Goal: Information Seeking & Learning: Learn about a topic

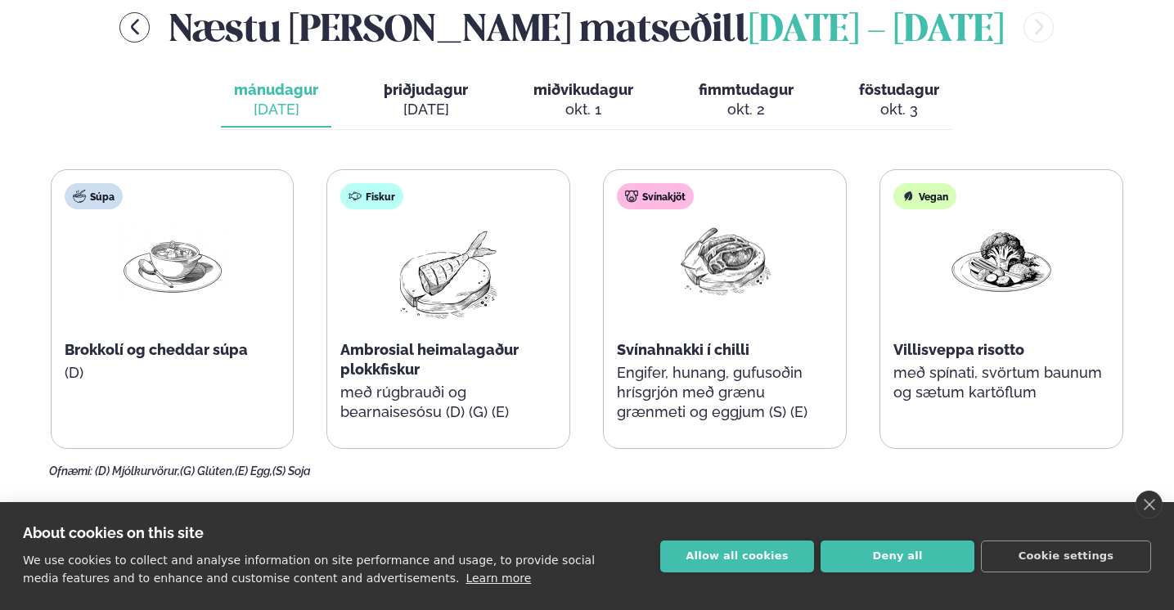
scroll to position [581, 0]
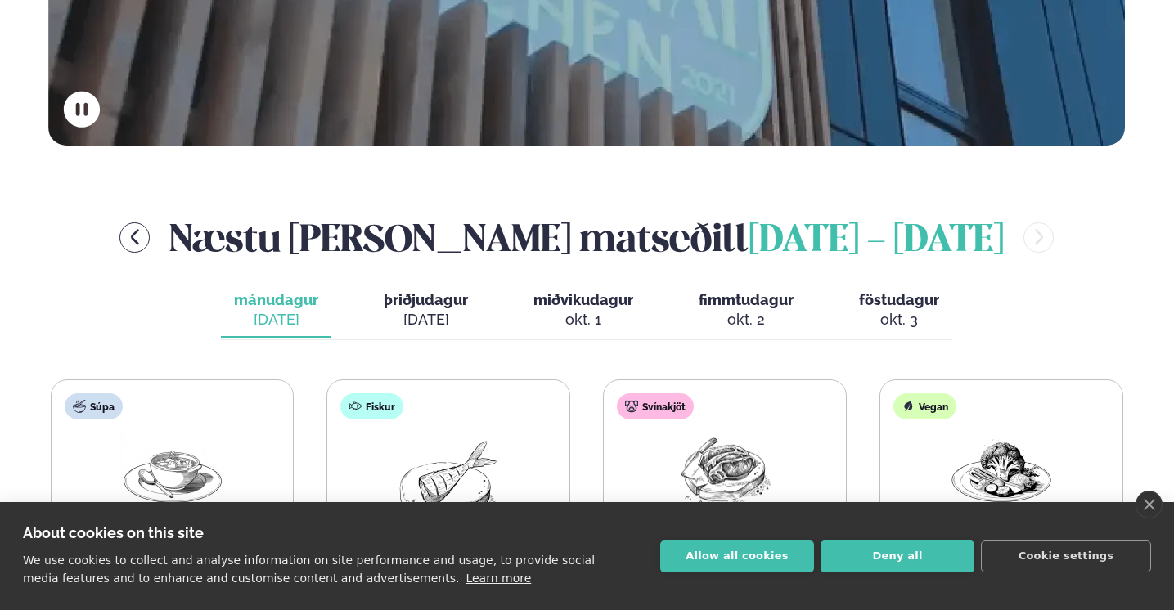
click at [417, 291] on span "þriðjudagur" at bounding box center [426, 299] width 84 height 17
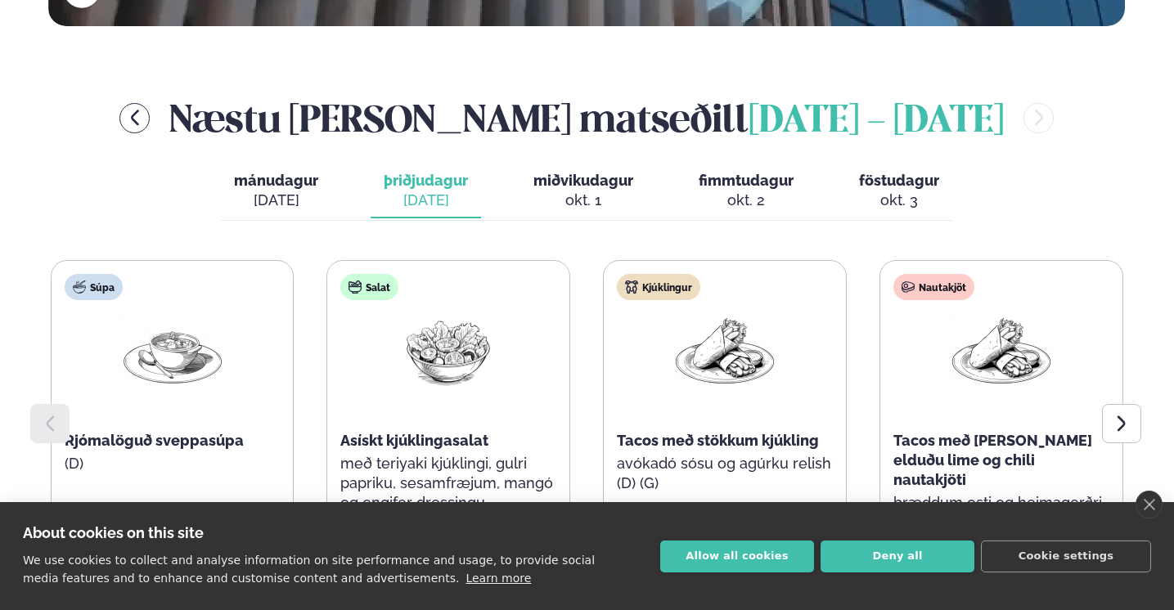
scroll to position [702, 0]
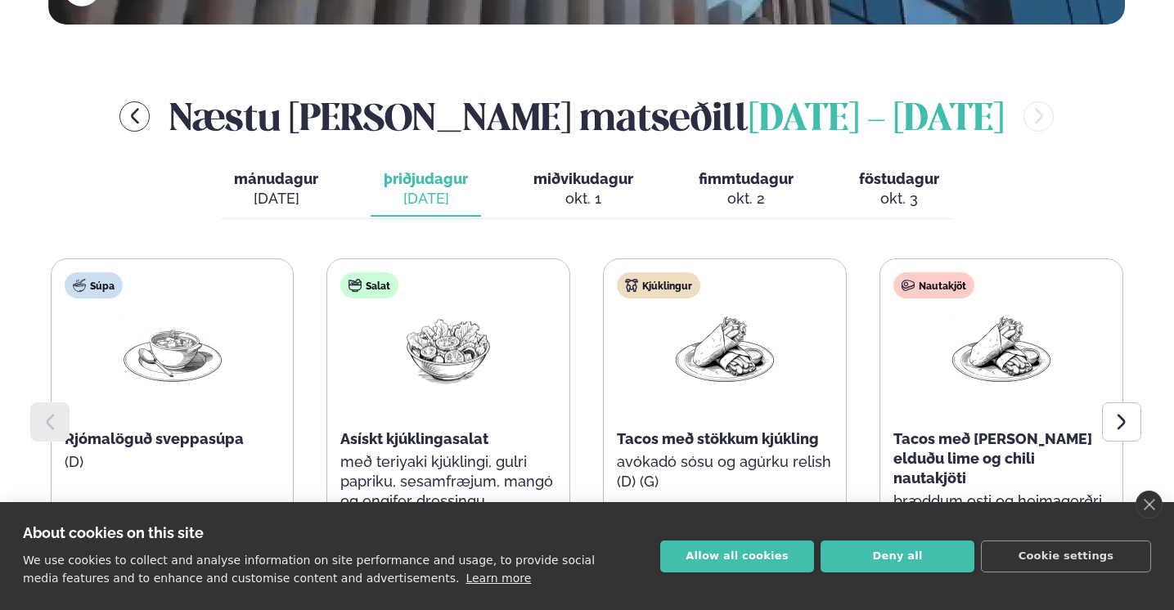
click at [558, 170] on span "miðvikudagur" at bounding box center [584, 178] width 100 height 17
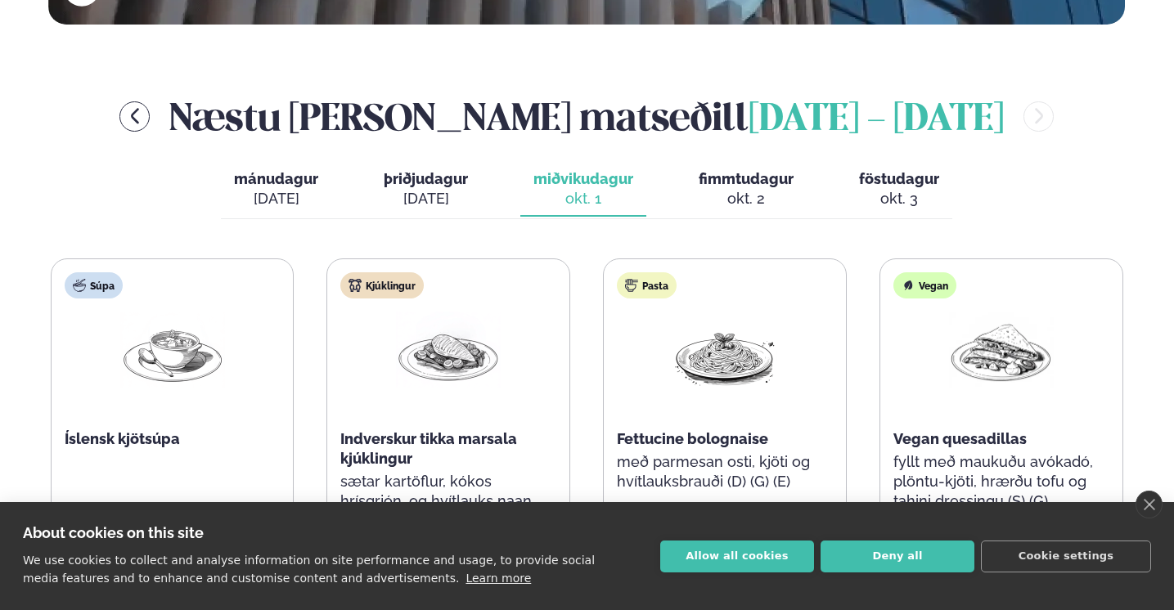
click at [751, 170] on span "fimmtudagur" at bounding box center [746, 178] width 95 height 17
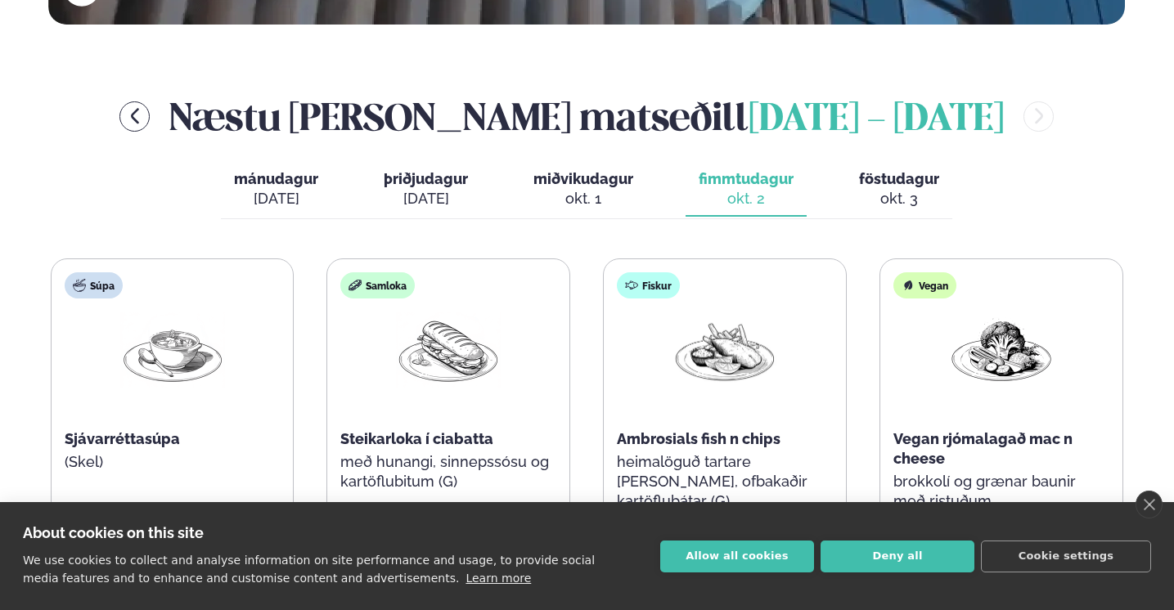
click at [899, 170] on span "föstudagur" at bounding box center [899, 178] width 80 height 17
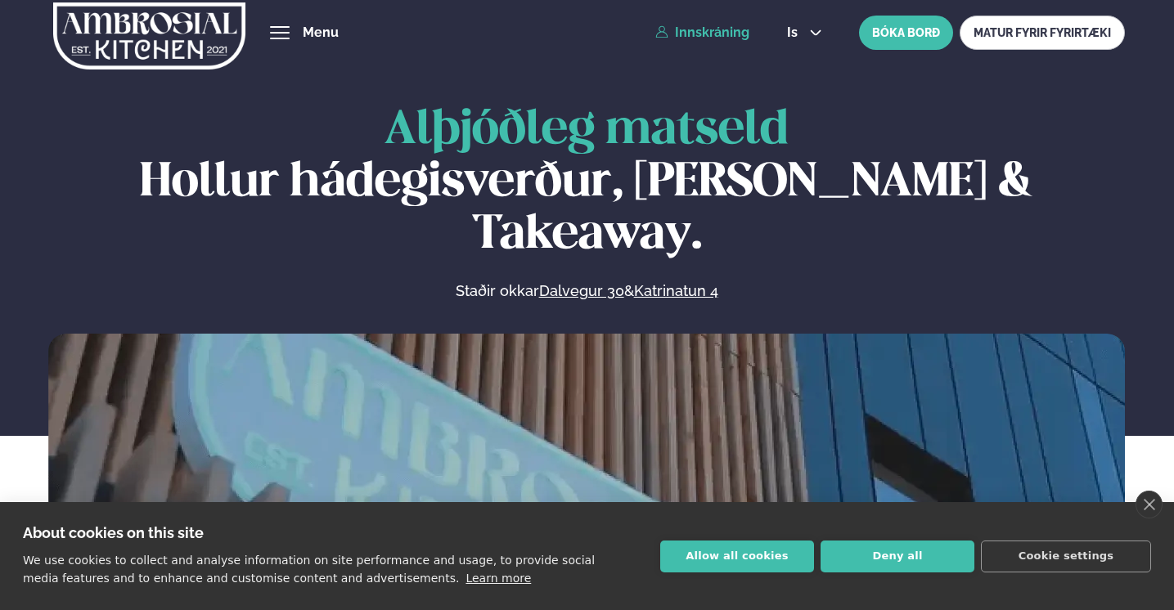
scroll to position [0, 0]
click at [290, 31] on button "hamburger" at bounding box center [280, 33] width 20 height 20
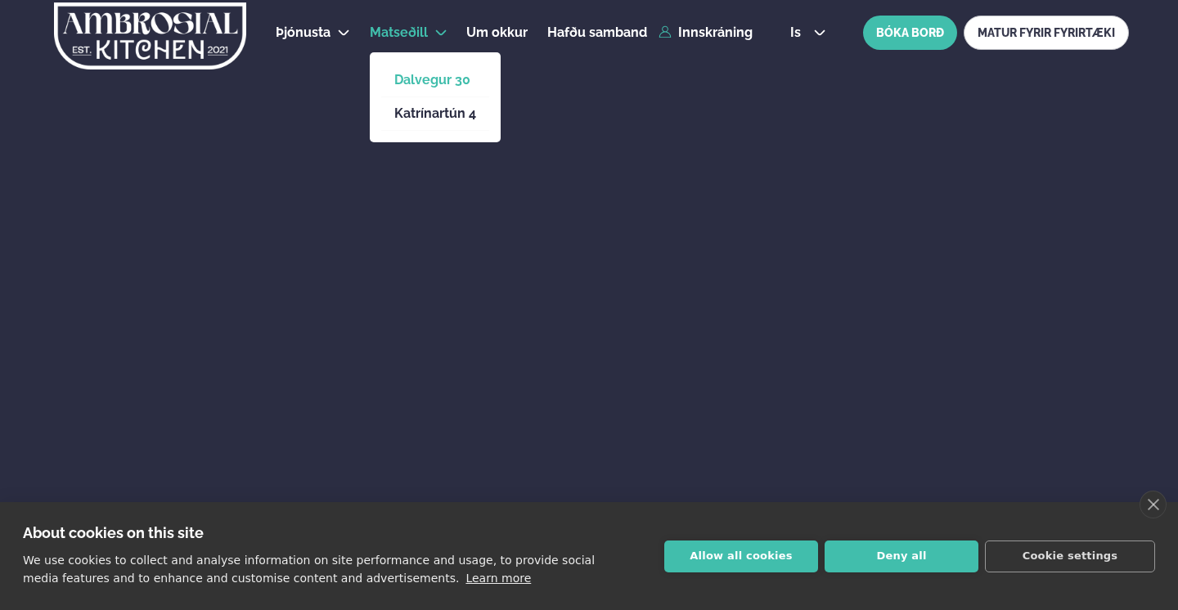
click at [419, 79] on link "Dalvegur 30" at bounding box center [435, 80] width 82 height 13
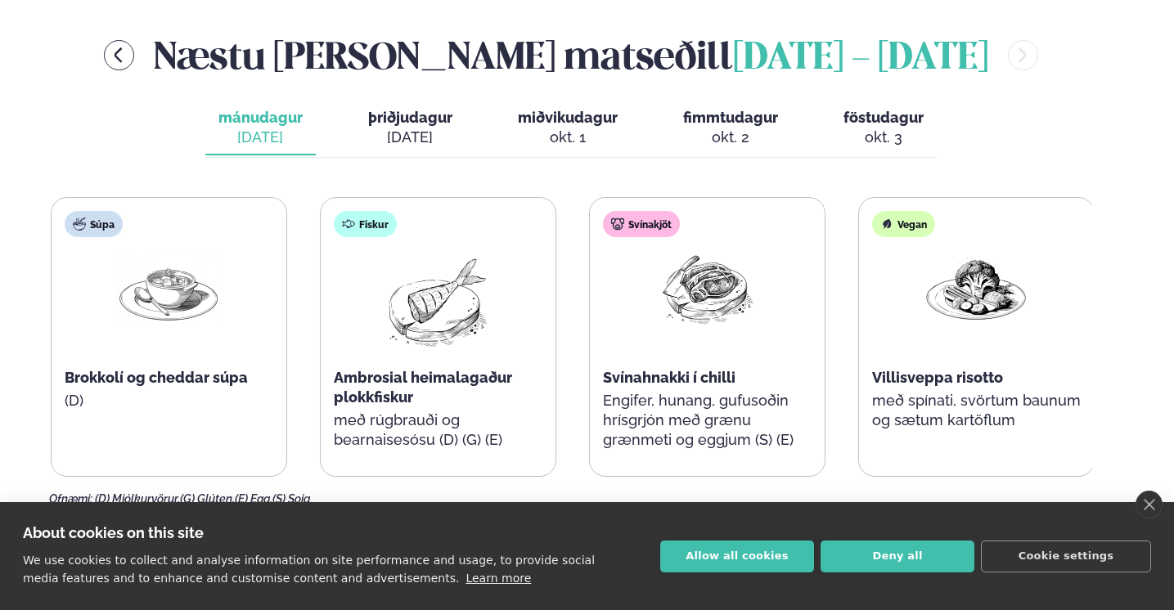
scroll to position [696, 0]
click at [120, 46] on icon "menu-btn-left" at bounding box center [119, 56] width 20 height 20
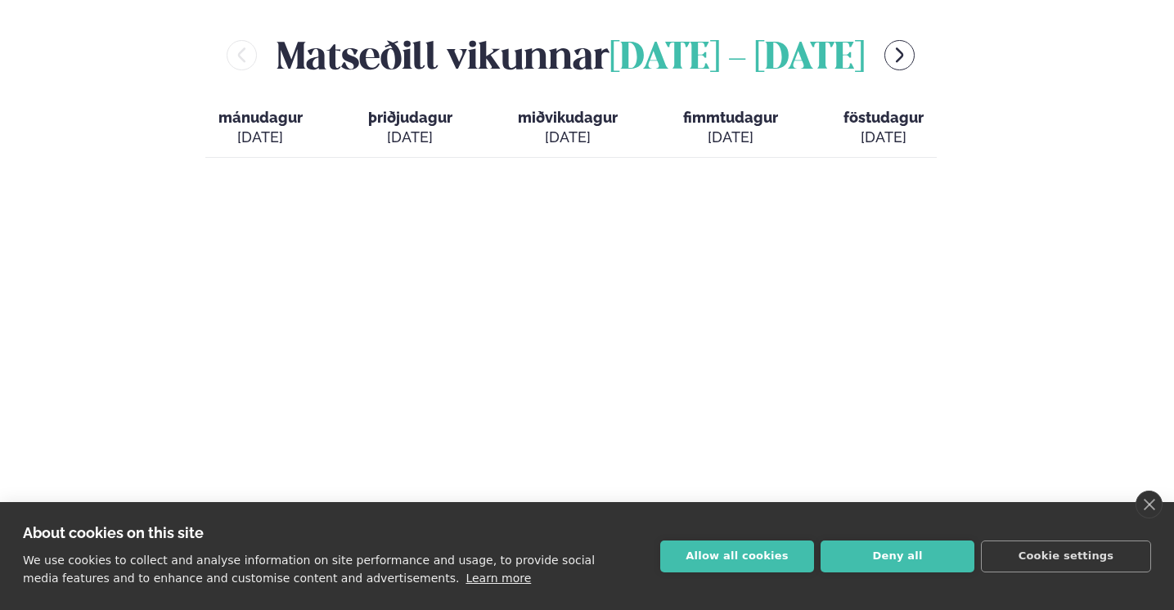
click at [267, 109] on span "mánudagur" at bounding box center [260, 117] width 84 height 17
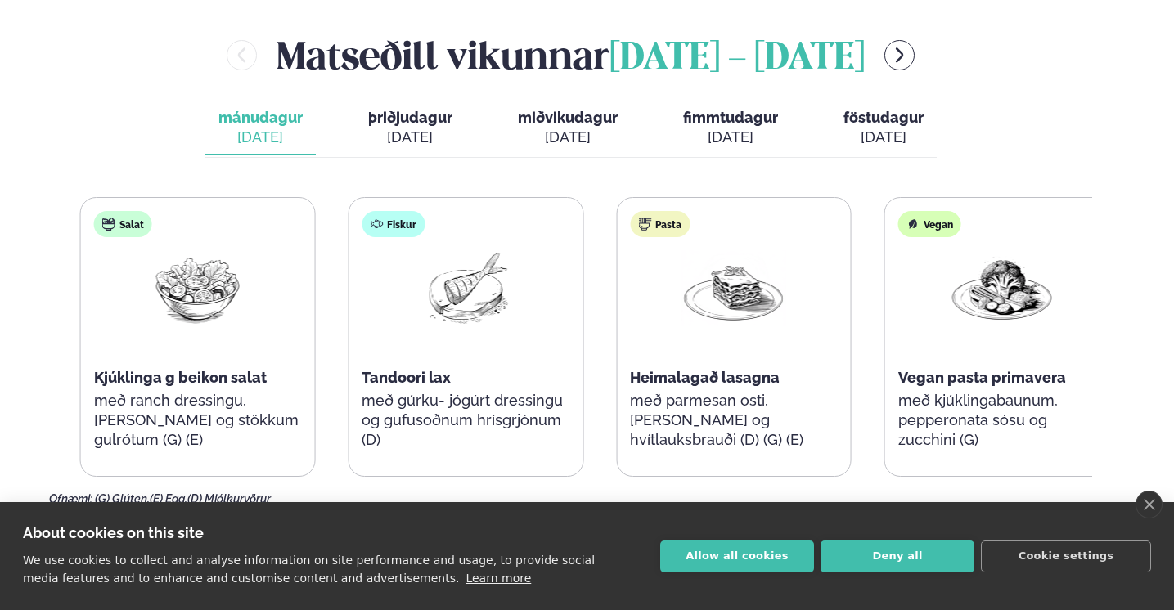
click at [655, 389] on div "Pasta Heimalagað lasagna með parmesan osti, basil pesto og hvítlauksbrauði (D) …" at bounding box center [734, 339] width 234 height 282
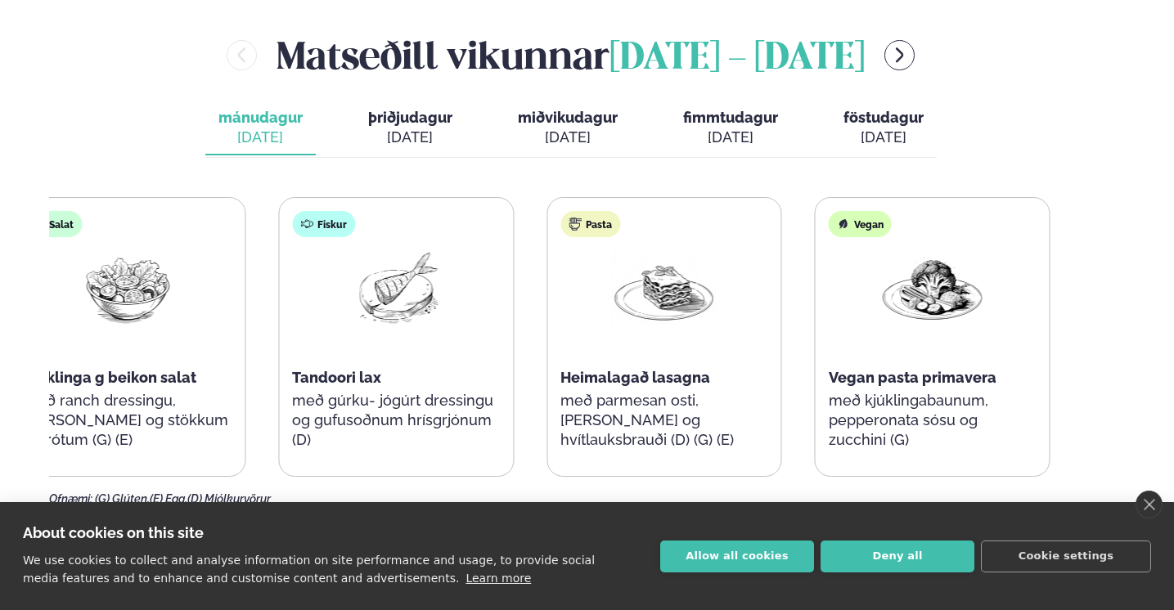
click at [696, 391] on p "með parmesan osti, [PERSON_NAME] og hvítlauksbrauði (D) (G) (E)" at bounding box center [665, 420] width 208 height 59
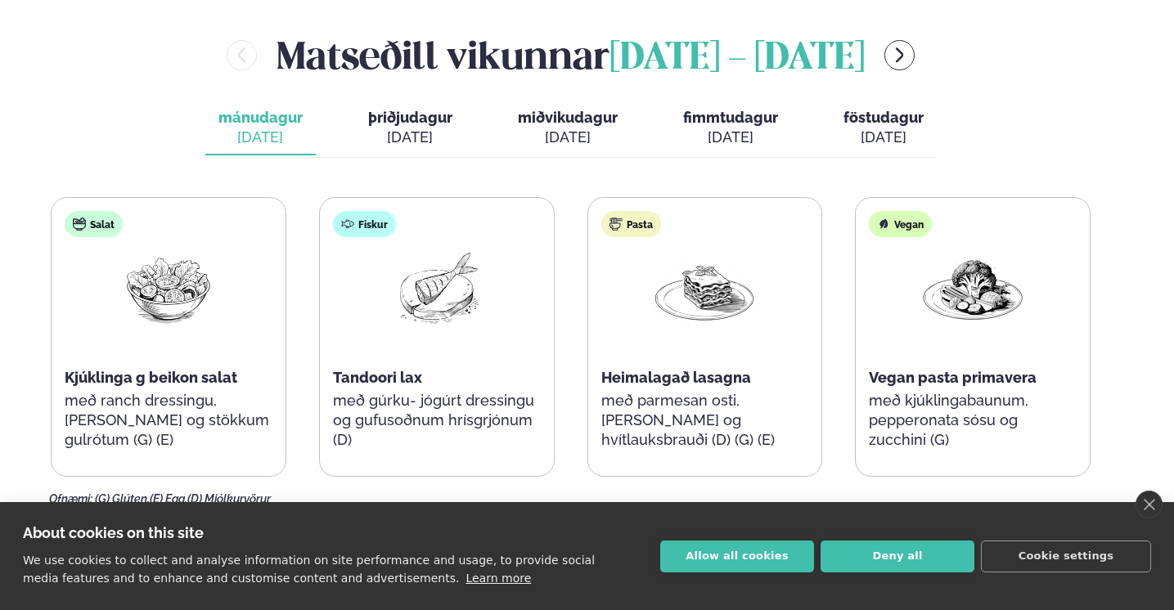
click at [610, 369] on span "Heimalagað lasagna" at bounding box center [676, 377] width 150 height 17
click at [624, 369] on span "Heimalagað lasagna" at bounding box center [676, 377] width 150 height 17
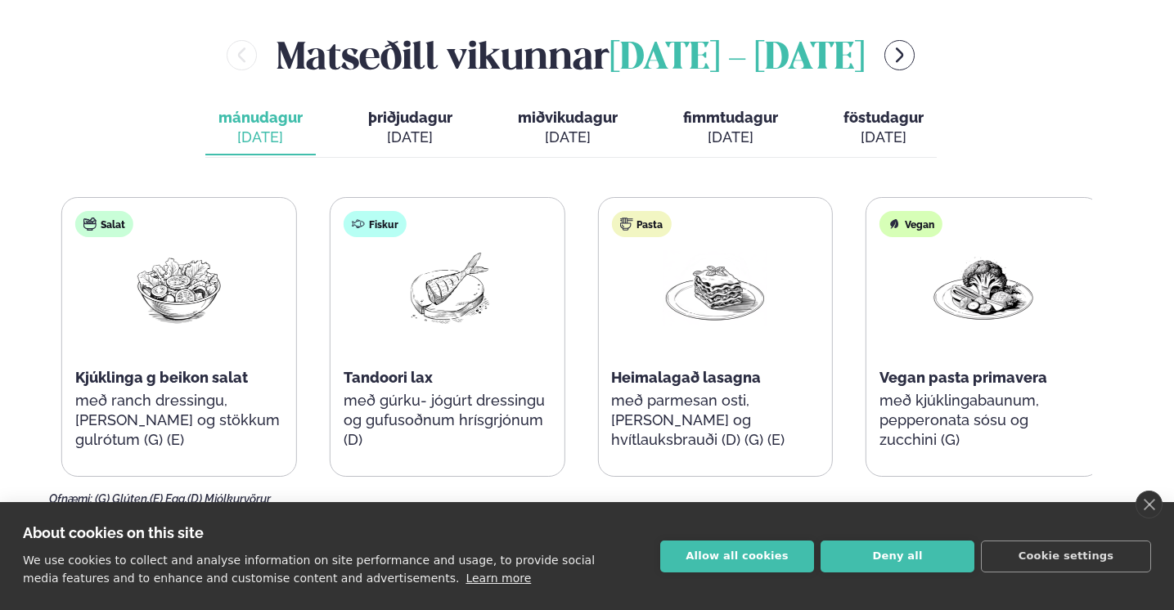
click at [618, 361] on div "Pasta Heimalagað lasagna með parmesan osti, basil pesto og hvítlauksbrauði (D) …" at bounding box center [715, 339] width 234 height 282
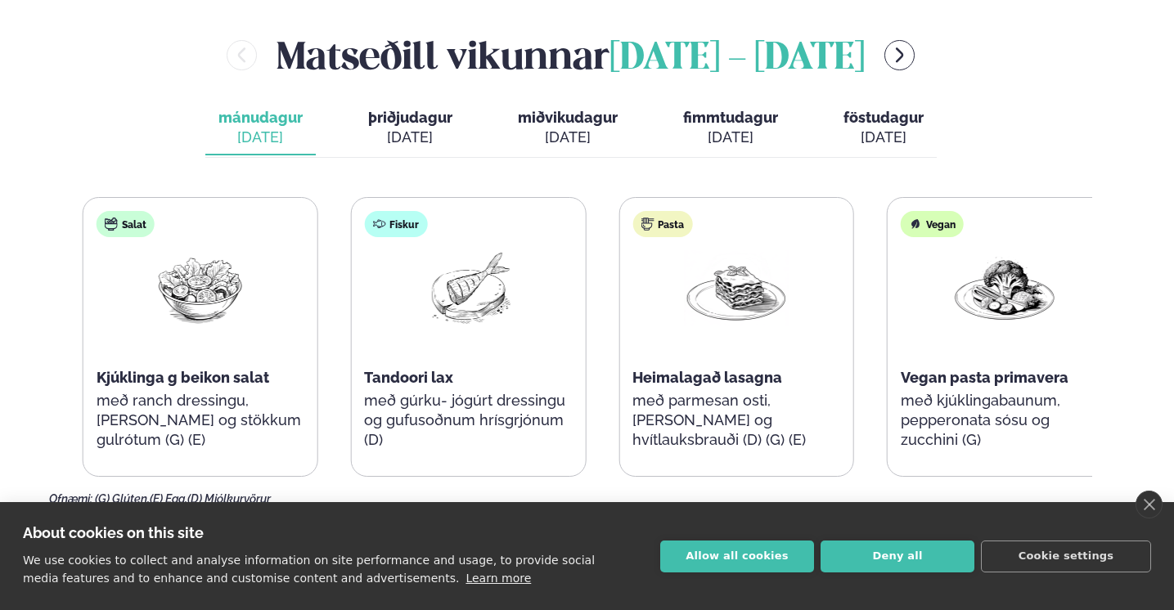
click at [681, 369] on span "Heimalagað lasagna" at bounding box center [708, 377] width 150 height 17
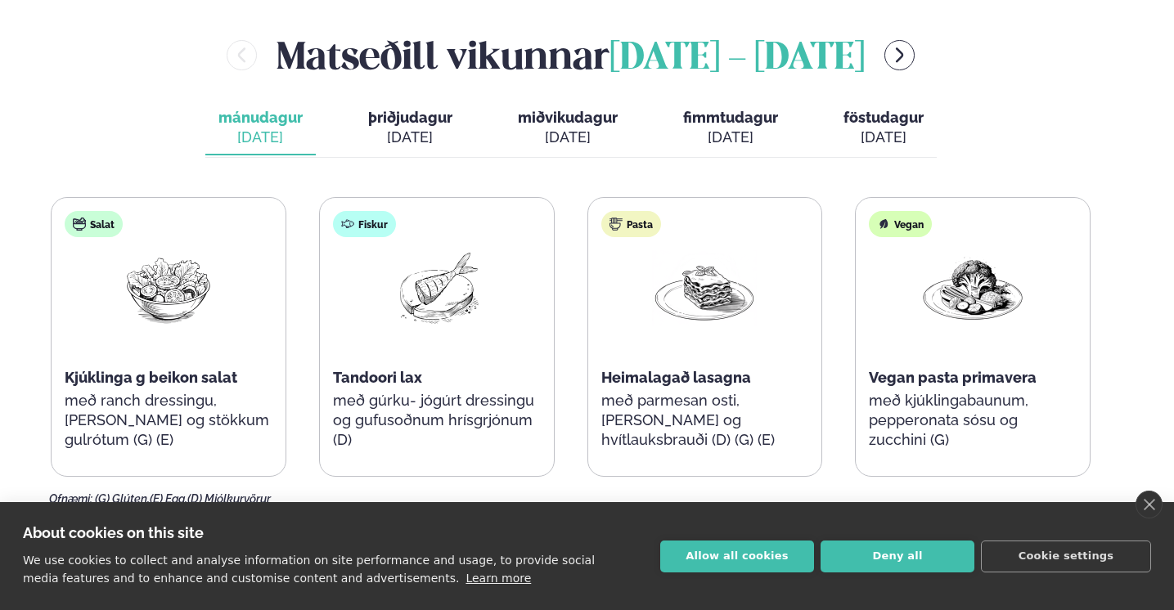
click at [742, 403] on p "með parmesan osti, [PERSON_NAME] og hvítlauksbrauði (D) (G) (E)" at bounding box center [705, 420] width 208 height 59
click at [675, 407] on p "með parmesan osti, [PERSON_NAME] og hvítlauksbrauði (D) (G) (E)" at bounding box center [705, 420] width 208 height 59
click at [700, 391] on p "með parmesan osti, [PERSON_NAME] og hvítlauksbrauði (D) (G) (E)" at bounding box center [705, 420] width 208 height 59
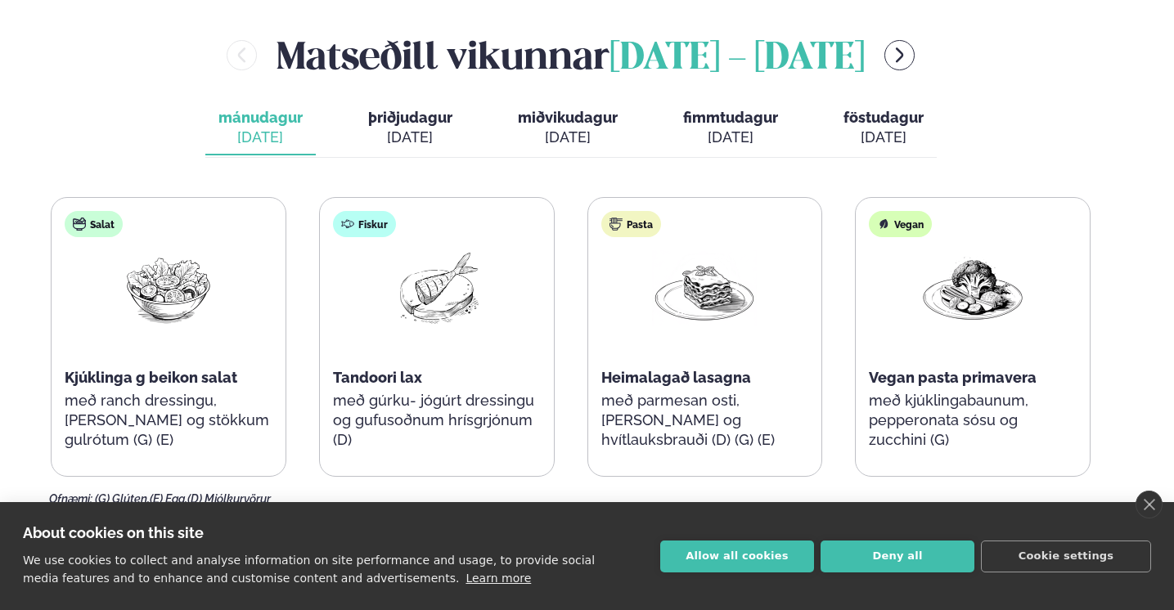
click at [700, 391] on p "með parmesan osti, [PERSON_NAME] og hvítlauksbrauði (D) (G) (E)" at bounding box center [705, 420] width 208 height 59
click at [650, 369] on span "Heimalagað lasagna" at bounding box center [676, 377] width 150 height 17
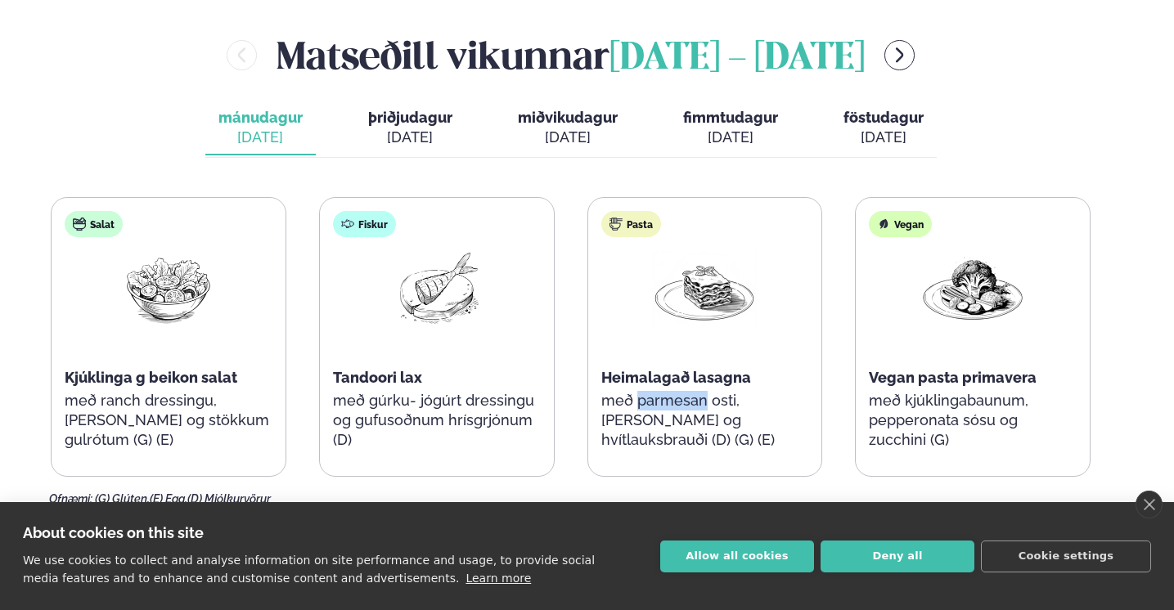
click at [650, 318] on div "Pasta Heimalagað lasagna með parmesan osti, basil pesto og hvítlauksbrauði (D) …" at bounding box center [705, 339] width 234 height 282
click at [656, 369] on span "Heimalagað lasagna" at bounding box center [676, 377] width 150 height 17
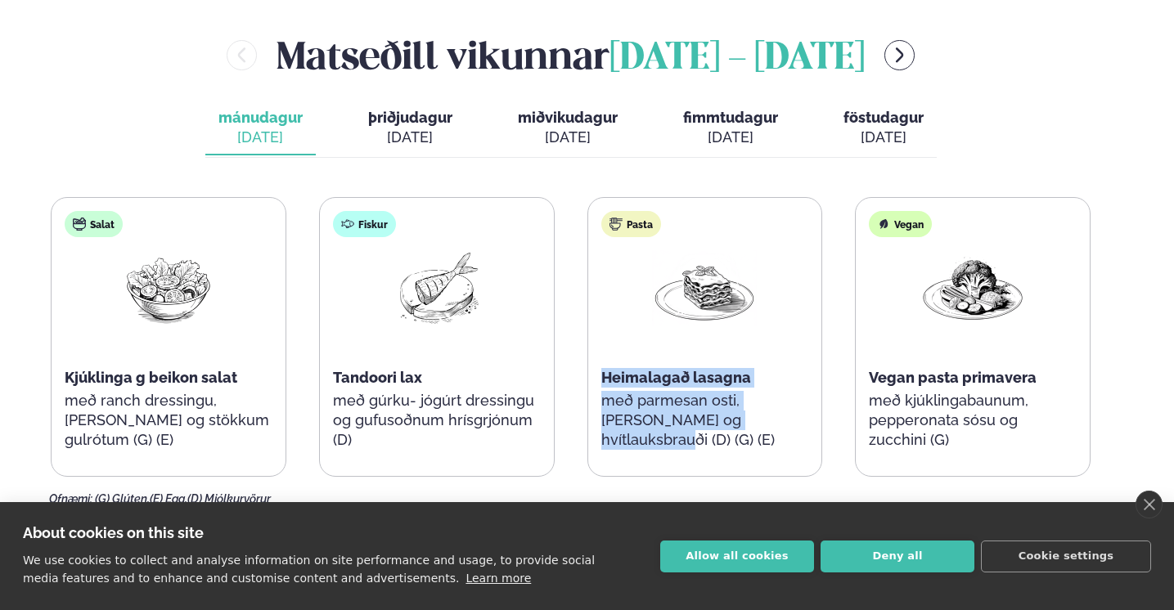
drag, startPoint x: 600, startPoint y: 363, endPoint x: 766, endPoint y: 409, distance: 172.5
click at [768, 405] on div "Pasta Heimalagað lasagna með parmesan osti, basil pesto og hvítlauksbrauði (D) …" at bounding box center [705, 339] width 234 height 282
copy div "Heimalagað lasagna með parmesan osti, [PERSON_NAME] og hvítlauksbrauð"
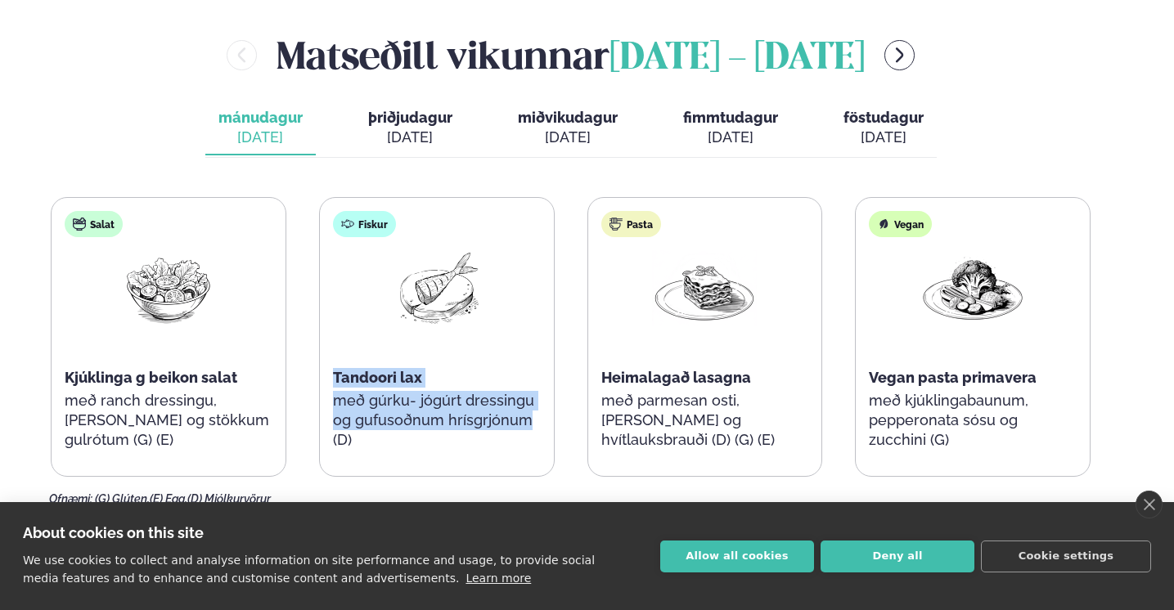
drag, startPoint x: 333, startPoint y: 366, endPoint x: 538, endPoint y: 406, distance: 209.3
click at [538, 406] on div "Fiskur Tandoori lax með gúrku- jógúrt dressingu og gufusoðnum hrísgrjónum (D)" at bounding box center [437, 339] width 234 height 282
copy div "Tandoori lax með gúrku- jógúrt dressingu og gufusoðnum hrísgrjónum"
click at [412, 109] on span "þriðjudagur" at bounding box center [410, 117] width 84 height 17
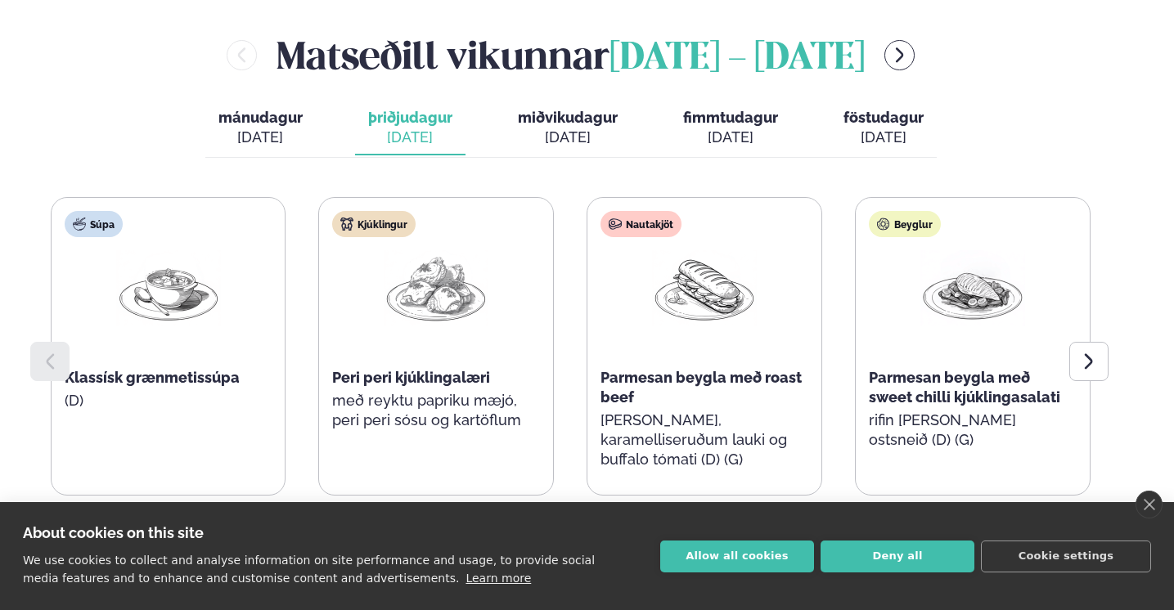
click at [740, 109] on span "fimmtudagur" at bounding box center [730, 117] width 95 height 17
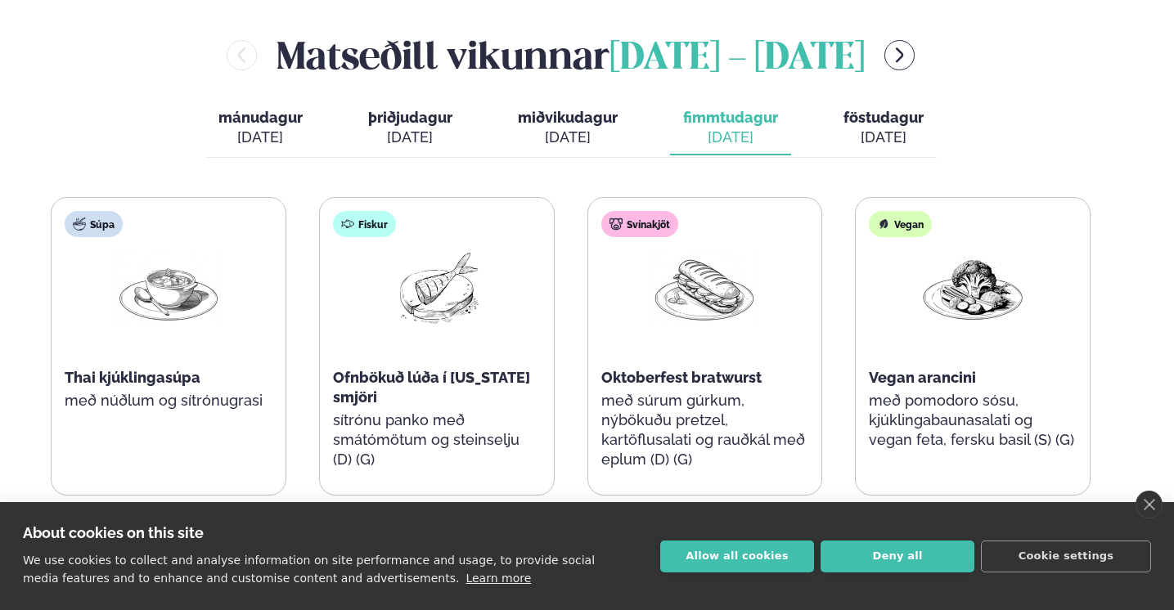
click at [554, 128] on div "[DATE]" at bounding box center [568, 138] width 100 height 20
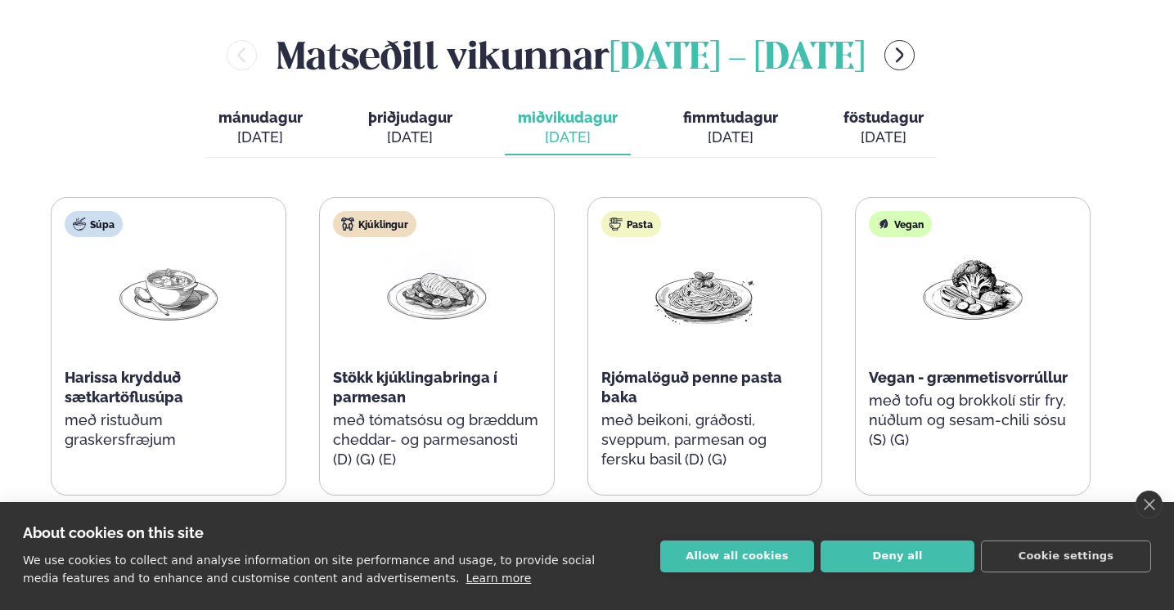
click at [882, 109] on span "föstudagur" at bounding box center [884, 117] width 80 height 17
